Goal: Transaction & Acquisition: Register for event/course

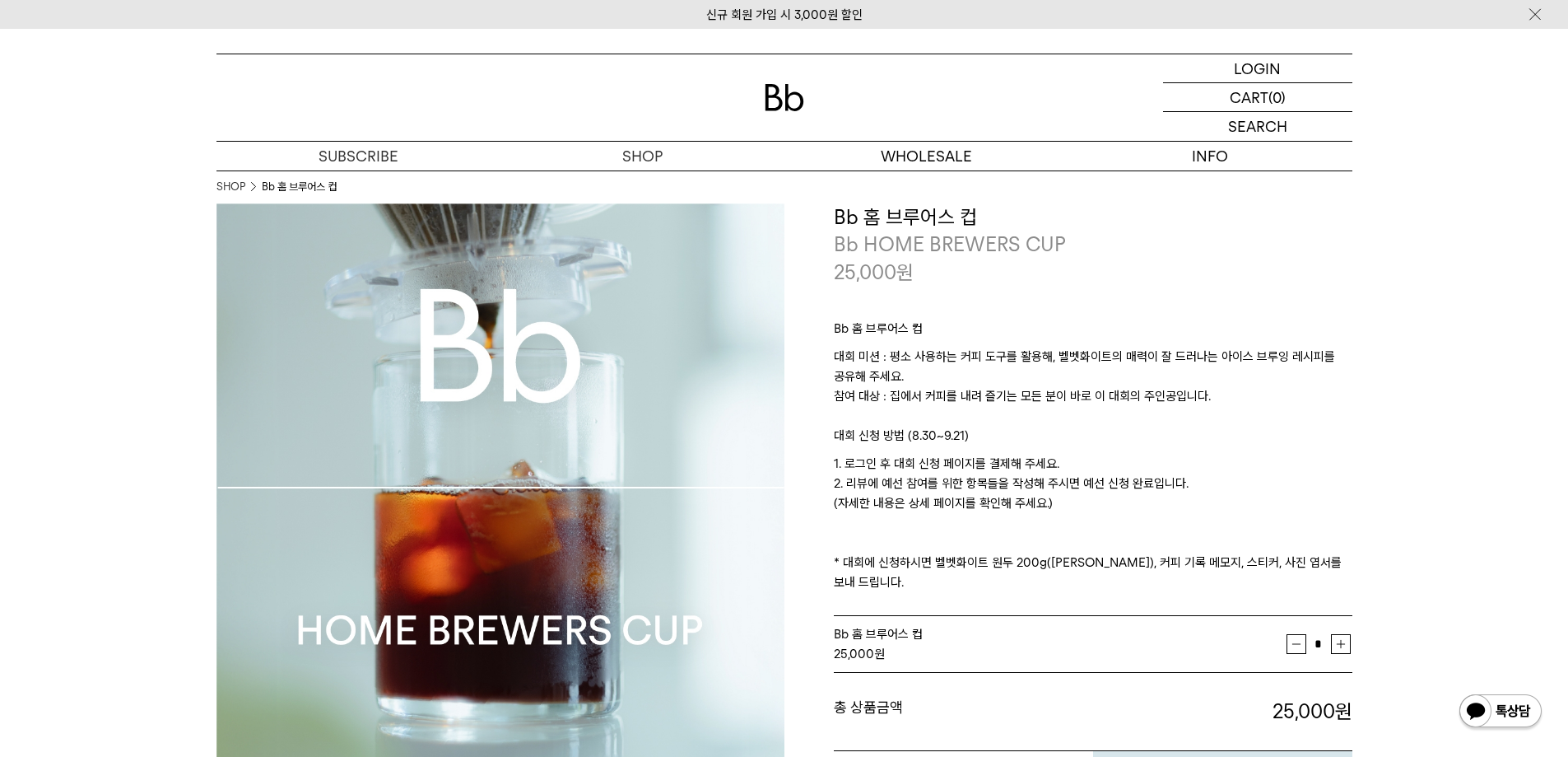
click at [1003, 478] on p "1. 로그인 후 대회 신청 페이지를 결제해 주세요. 2. 리뷰에 예선 참여를 위한 항목들을 작성해 주시면 예선 신청 완료입니다. (자세한 내용…" at bounding box center [1093, 522] width 518 height 138
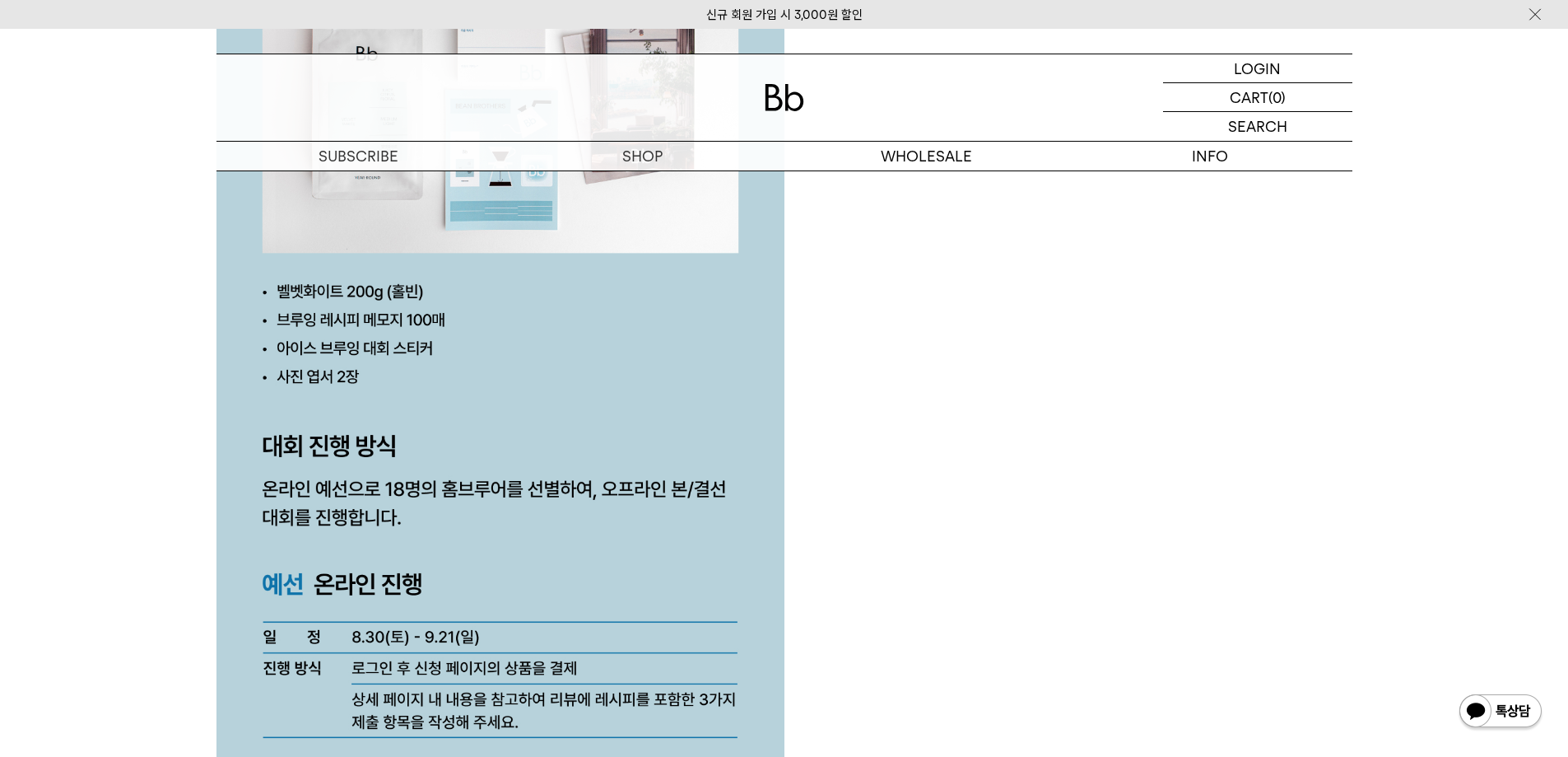
scroll to position [4117, 0]
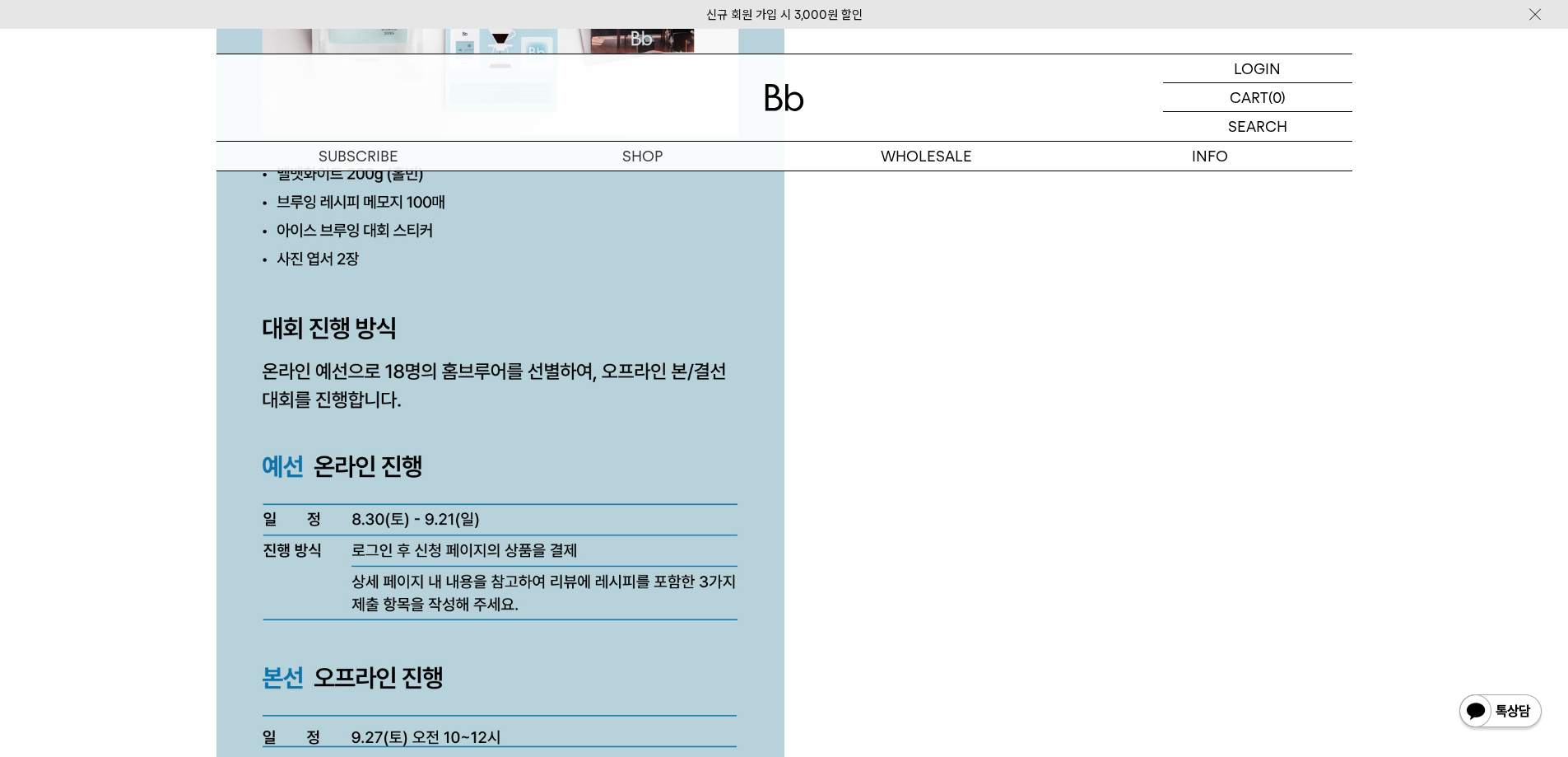
scroll to position [4282, 0]
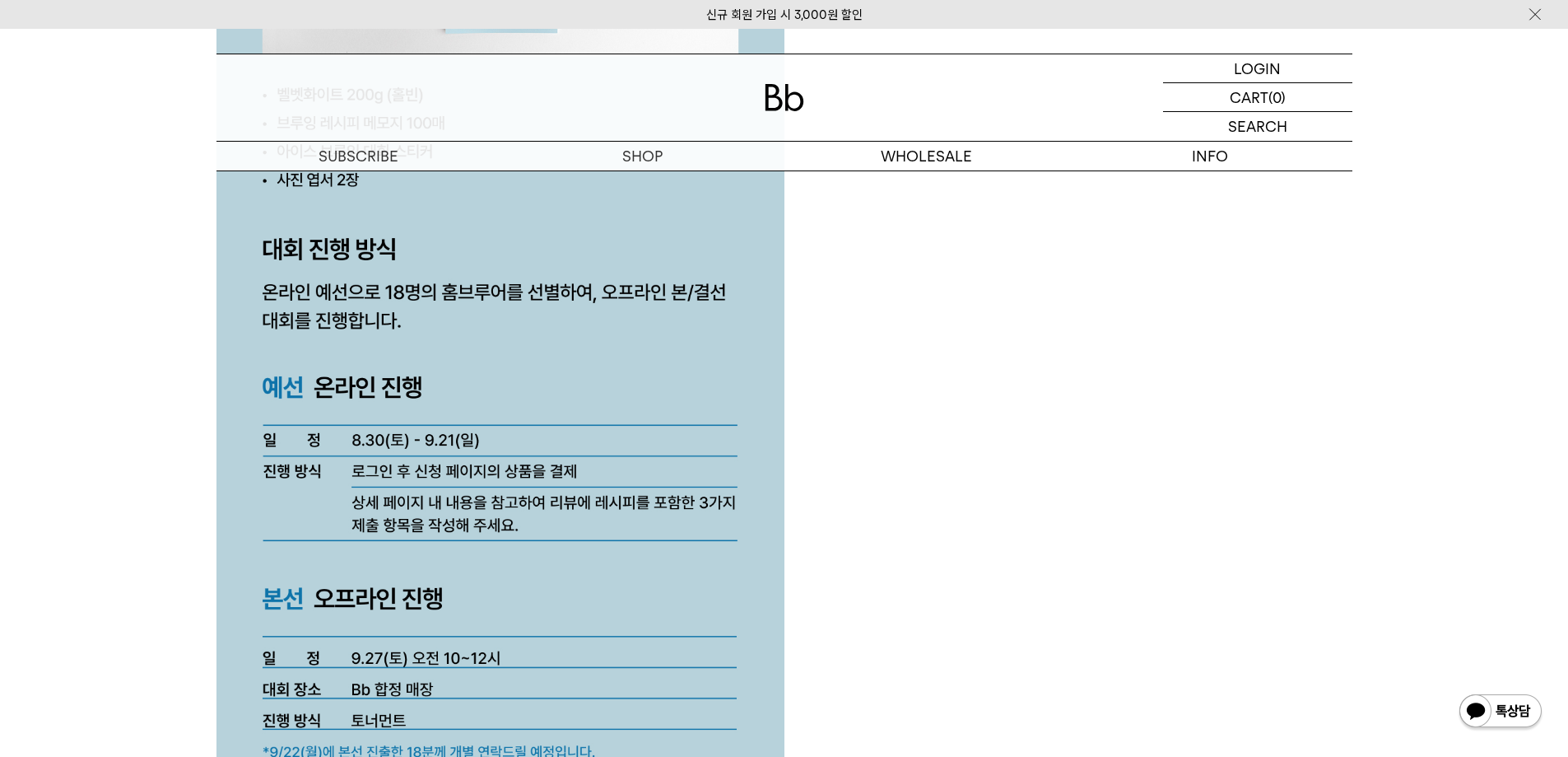
click at [881, 605] on div at bounding box center [784, 495] width 1136 height 7442
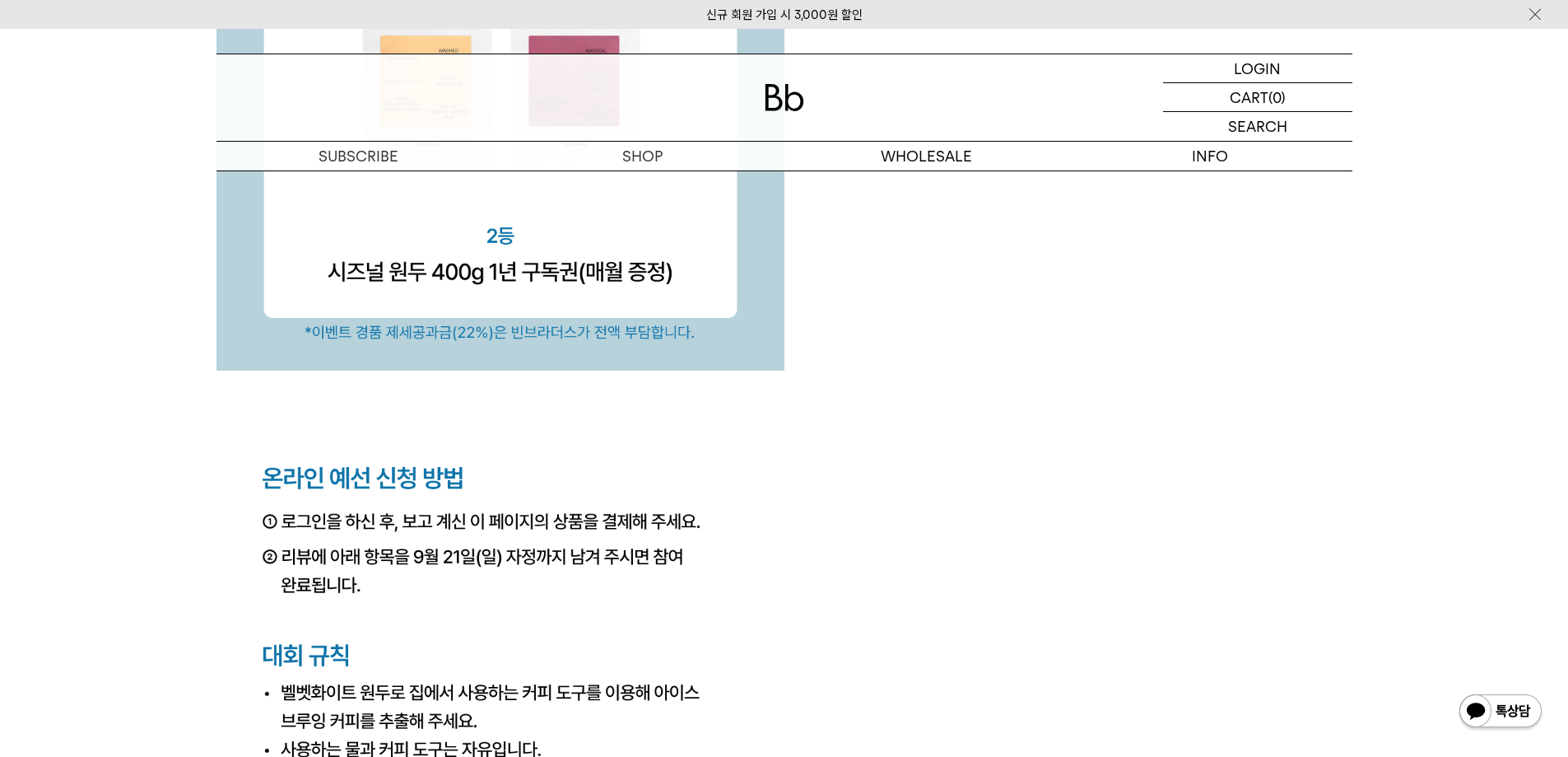
scroll to position [5846, 0]
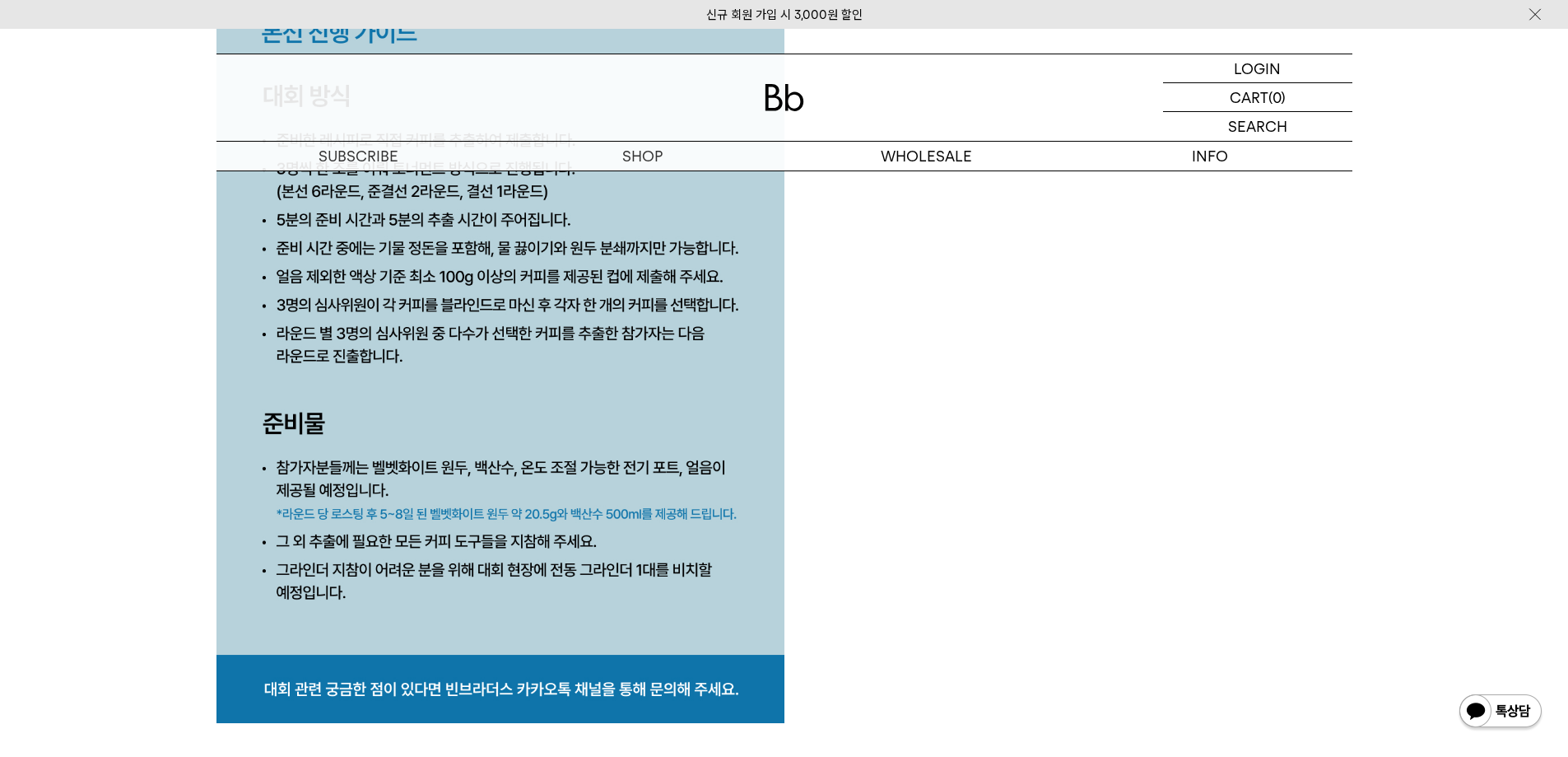
scroll to position [7246, 0]
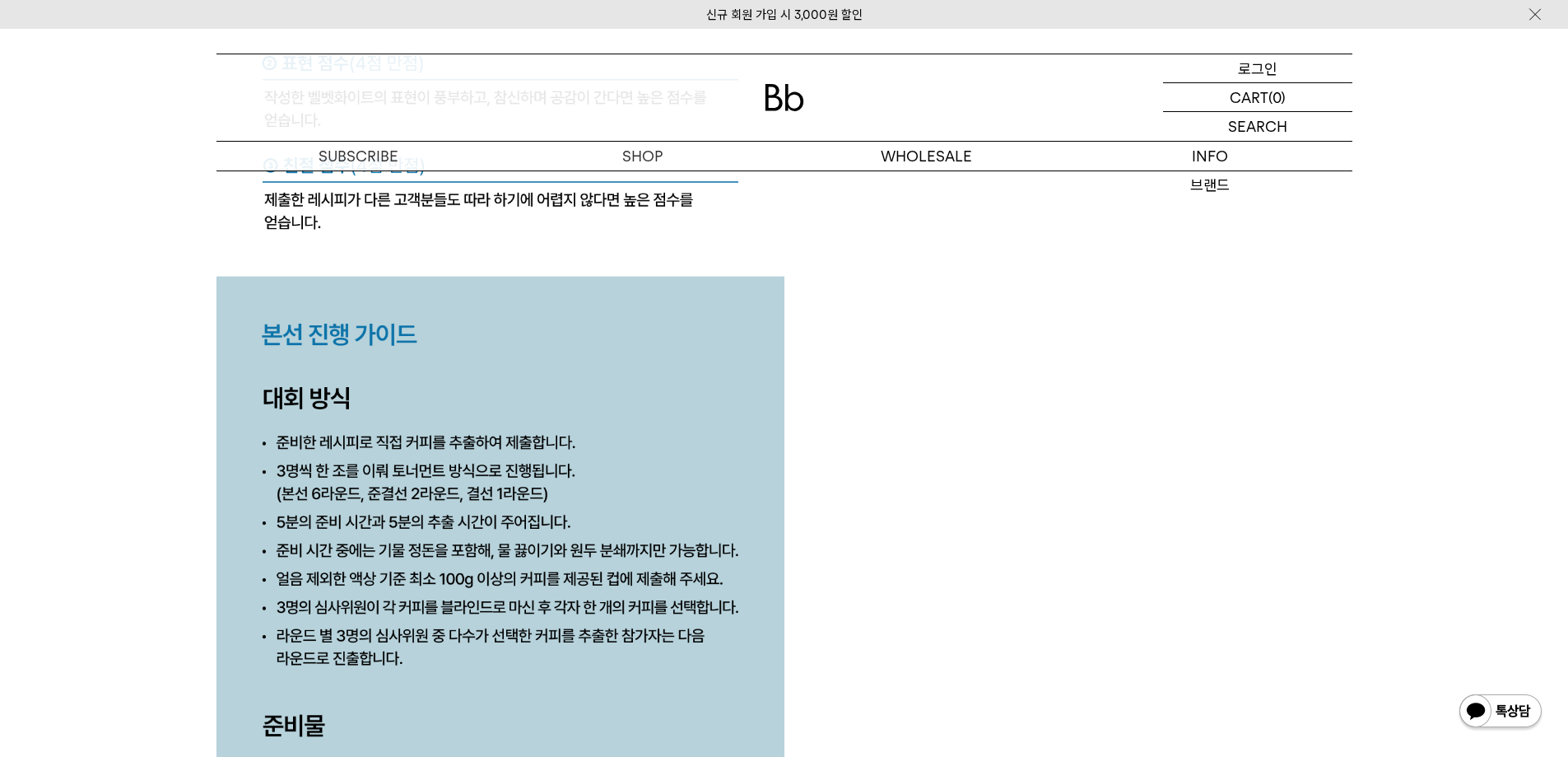
click at [1246, 66] on p "로그인" at bounding box center [1257, 68] width 39 height 28
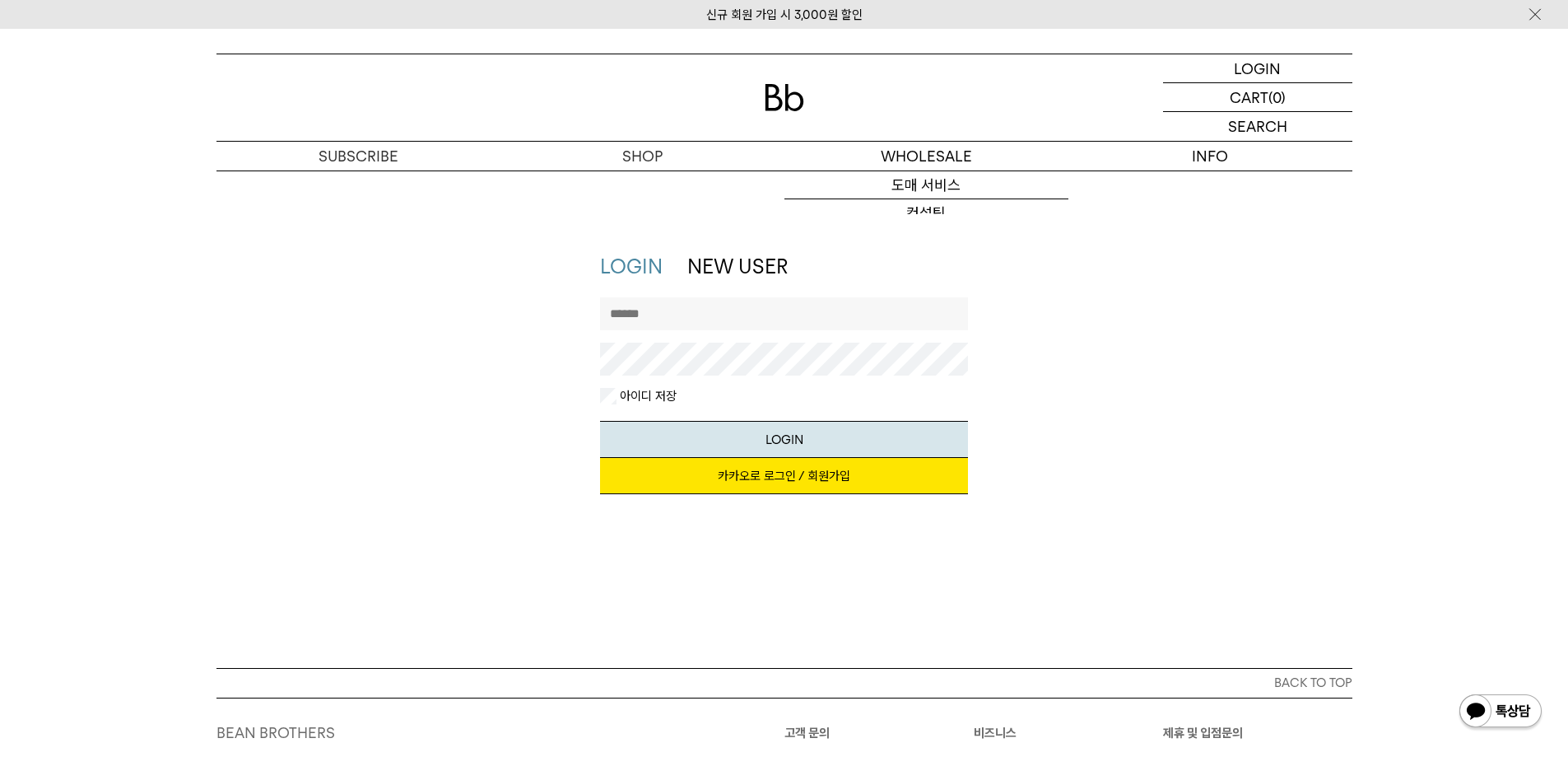
click at [680, 315] on input "text" at bounding box center [784, 314] width 368 height 33
click at [857, 489] on link "카카오로 로그인 / 회원가입" at bounding box center [784, 476] width 368 height 37
